Goal: Task Accomplishment & Management: Complete application form

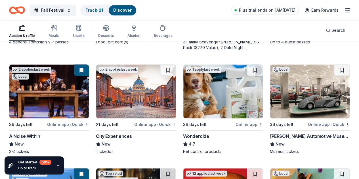
scroll to position [369, 0]
click at [332, 30] on span "Search" at bounding box center [339, 30] width 14 height 7
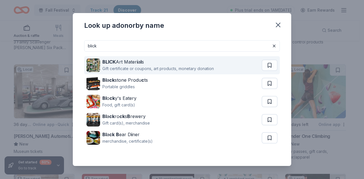
type input "blick"
click at [129, 64] on div "BLICK Art Mater i a l s" at bounding box center [157, 62] width 111 height 7
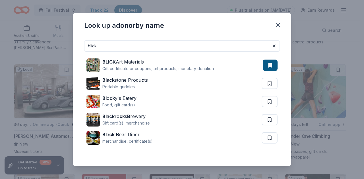
drag, startPoint x: 103, startPoint y: 49, endPoint x: 70, endPoint y: 45, distance: 33.3
click at [70, 45] on div "Look up a donor by name blick BLICK Art Mater i a l s Gift certificate or coupo…" at bounding box center [182, 89] width 364 height 179
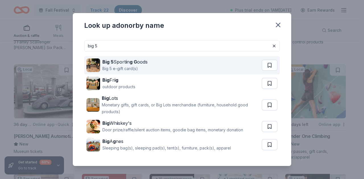
click at [145, 66] on div "Big 5 e-gift card(s)" at bounding box center [124, 68] width 45 height 7
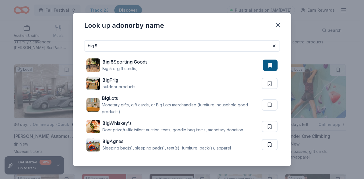
drag, startPoint x: 113, startPoint y: 47, endPoint x: 5, endPoint y: 43, distance: 108.6
click at [5, 43] on div "Look up a donor by name big 5 Big 5 Sport i n g G oods Big 5 e-gift card(s) Big…" at bounding box center [182, 89] width 364 height 179
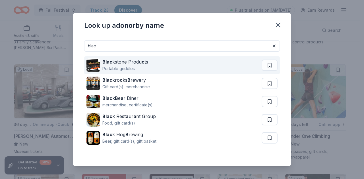
type input "blac"
click at [128, 64] on div "Blac kstone Produ c ts" at bounding box center [125, 62] width 46 height 7
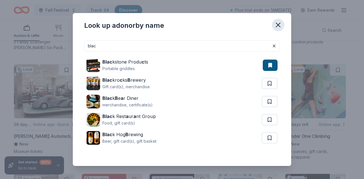
click at [277, 25] on icon "button" at bounding box center [278, 25] width 4 height 4
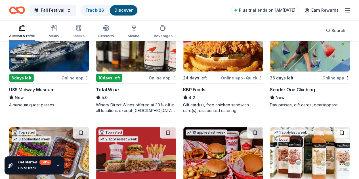
scroll to position [511, 0]
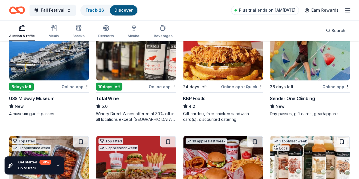
click at [48, 136] on img at bounding box center [49, 163] width 80 height 54
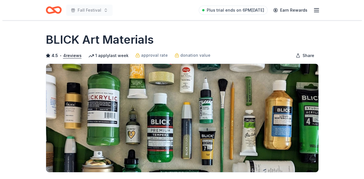
scroll to position [170, 0]
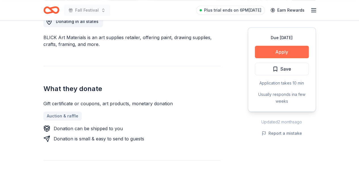
click at [293, 51] on button "Apply" at bounding box center [282, 52] width 54 height 12
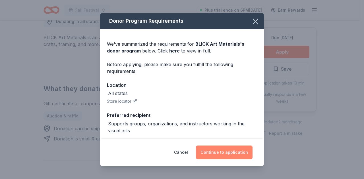
click at [216, 151] on button "Continue to application" at bounding box center [224, 153] width 57 height 14
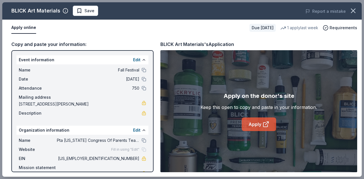
click at [248, 123] on link "Apply" at bounding box center [258, 125] width 34 height 14
click at [87, 10] on span "Save" at bounding box center [89, 10] width 10 height 7
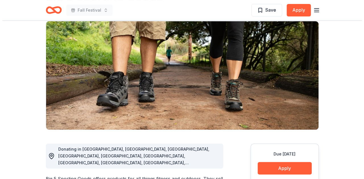
scroll to position [114, 0]
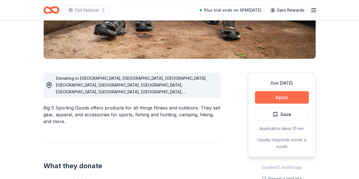
click at [295, 97] on button "Apply" at bounding box center [282, 97] width 54 height 12
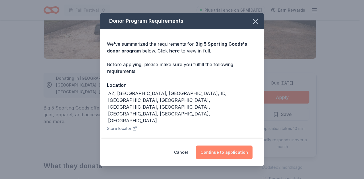
click at [219, 155] on button "Continue to application" at bounding box center [224, 153] width 57 height 14
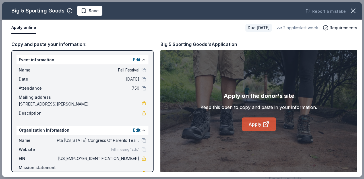
click at [256, 127] on link "Apply" at bounding box center [258, 125] width 34 height 14
drag, startPoint x: 90, startPoint y: 8, endPoint x: 95, endPoint y: 7, distance: 4.8
click at [91, 8] on span "Save" at bounding box center [94, 10] width 10 height 7
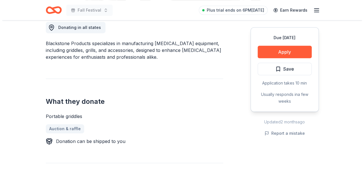
scroll to position [170, 0]
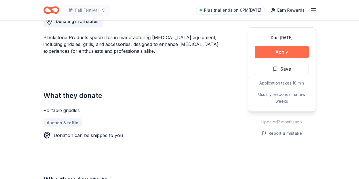
click at [277, 52] on button "Apply" at bounding box center [282, 52] width 54 height 12
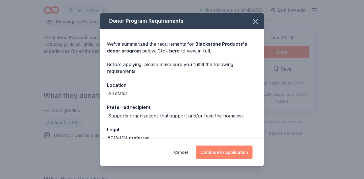
click at [230, 156] on button "Continue to application" at bounding box center [224, 153] width 57 height 14
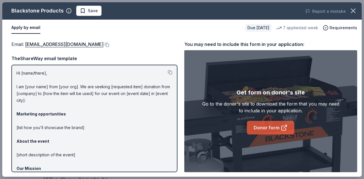
click at [268, 127] on link "Donor form" at bounding box center [270, 128] width 47 height 14
click at [86, 11] on span "Save" at bounding box center [89, 10] width 18 height 7
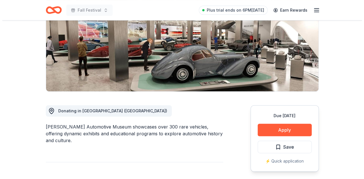
scroll to position [142, 0]
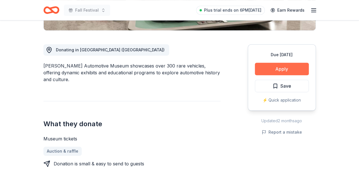
click at [282, 71] on button "Apply" at bounding box center [282, 69] width 54 height 12
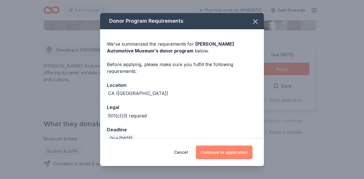
click at [225, 152] on button "Continue to application" at bounding box center [224, 153] width 57 height 14
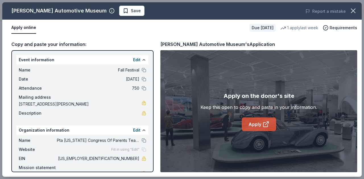
click at [250, 122] on link "Apply" at bounding box center [258, 125] width 34 height 14
click at [123, 8] on span "Save" at bounding box center [132, 10] width 18 height 7
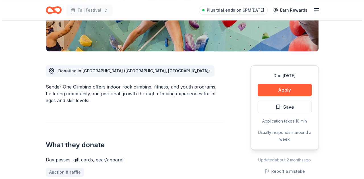
scroll to position [142, 0]
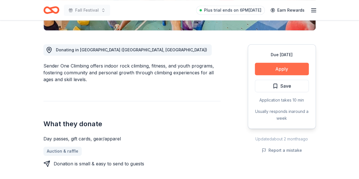
click at [288, 67] on button "Apply" at bounding box center [282, 69] width 54 height 12
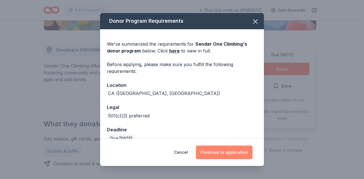
click at [214, 149] on button "Continue to application" at bounding box center [224, 153] width 57 height 14
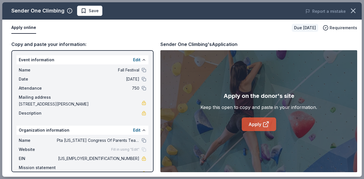
click at [261, 124] on link "Apply" at bounding box center [258, 125] width 34 height 14
click at [89, 9] on span "Save" at bounding box center [94, 10] width 10 height 7
